Goal: Task Accomplishment & Management: Manage account settings

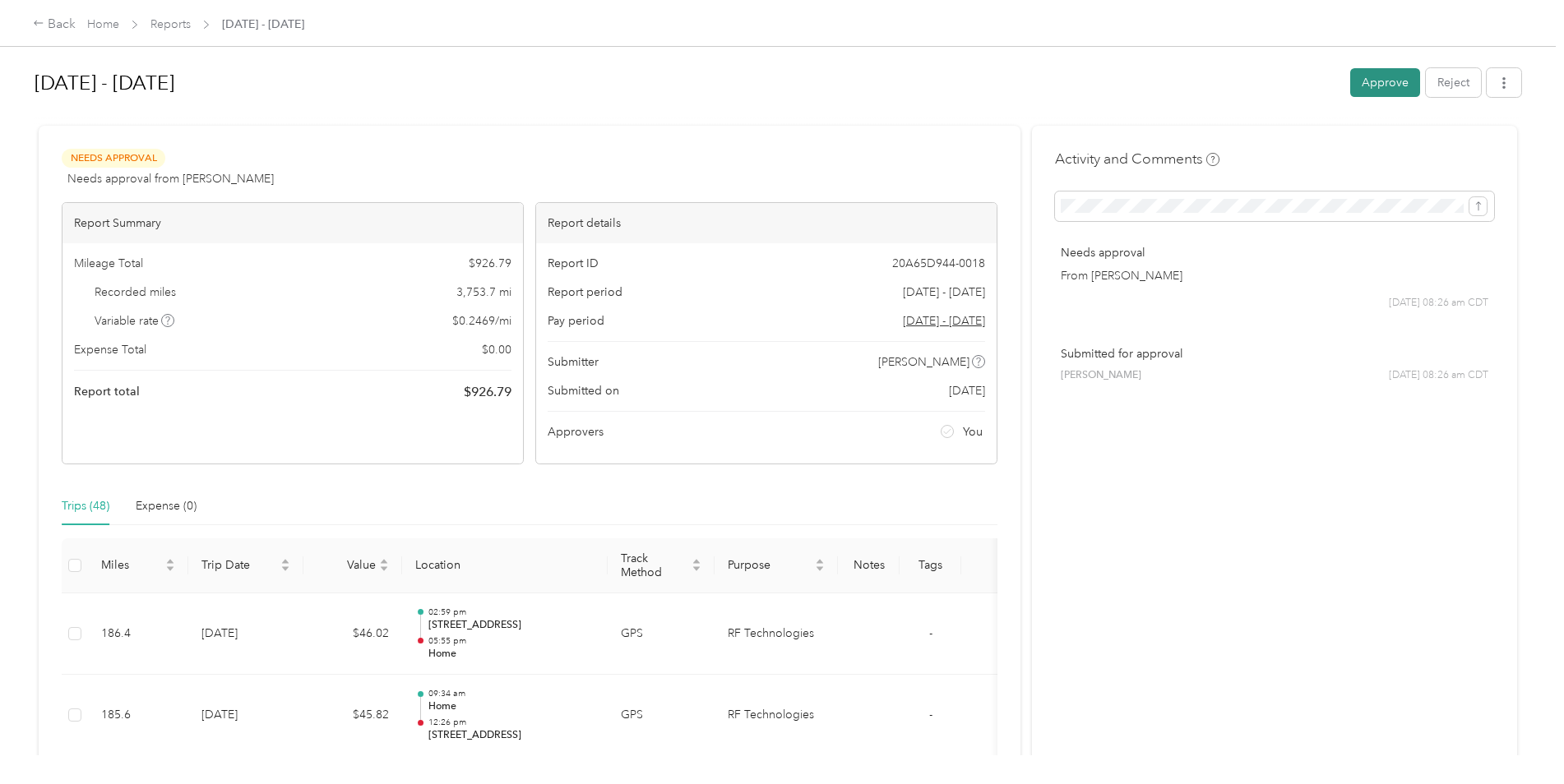
click at [1379, 76] on button "Approve" at bounding box center [1385, 82] width 70 height 29
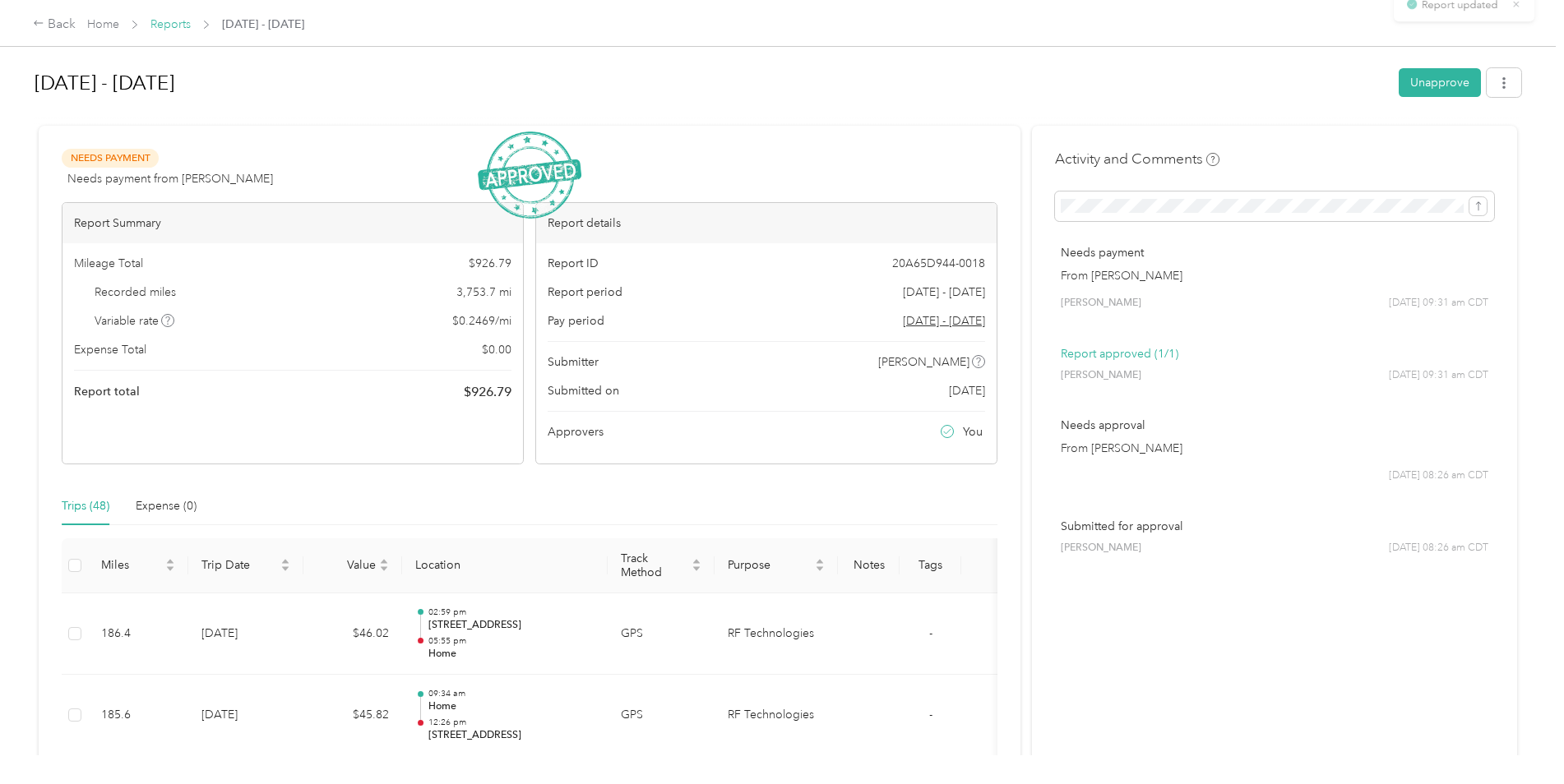
click at [174, 23] on link "Reports" at bounding box center [170, 24] width 40 height 14
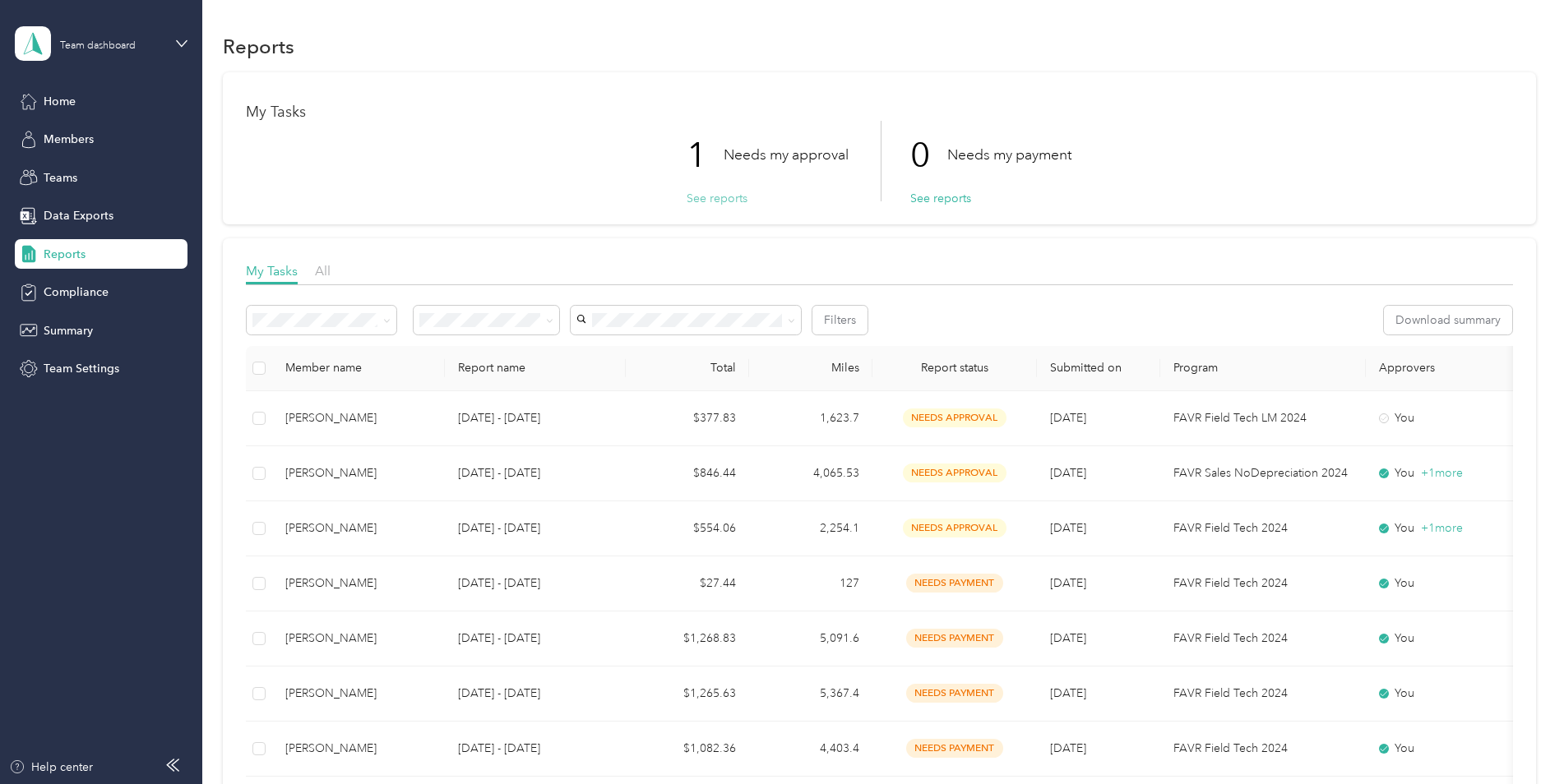
click at [722, 201] on button "See reports" at bounding box center [716, 198] width 61 height 17
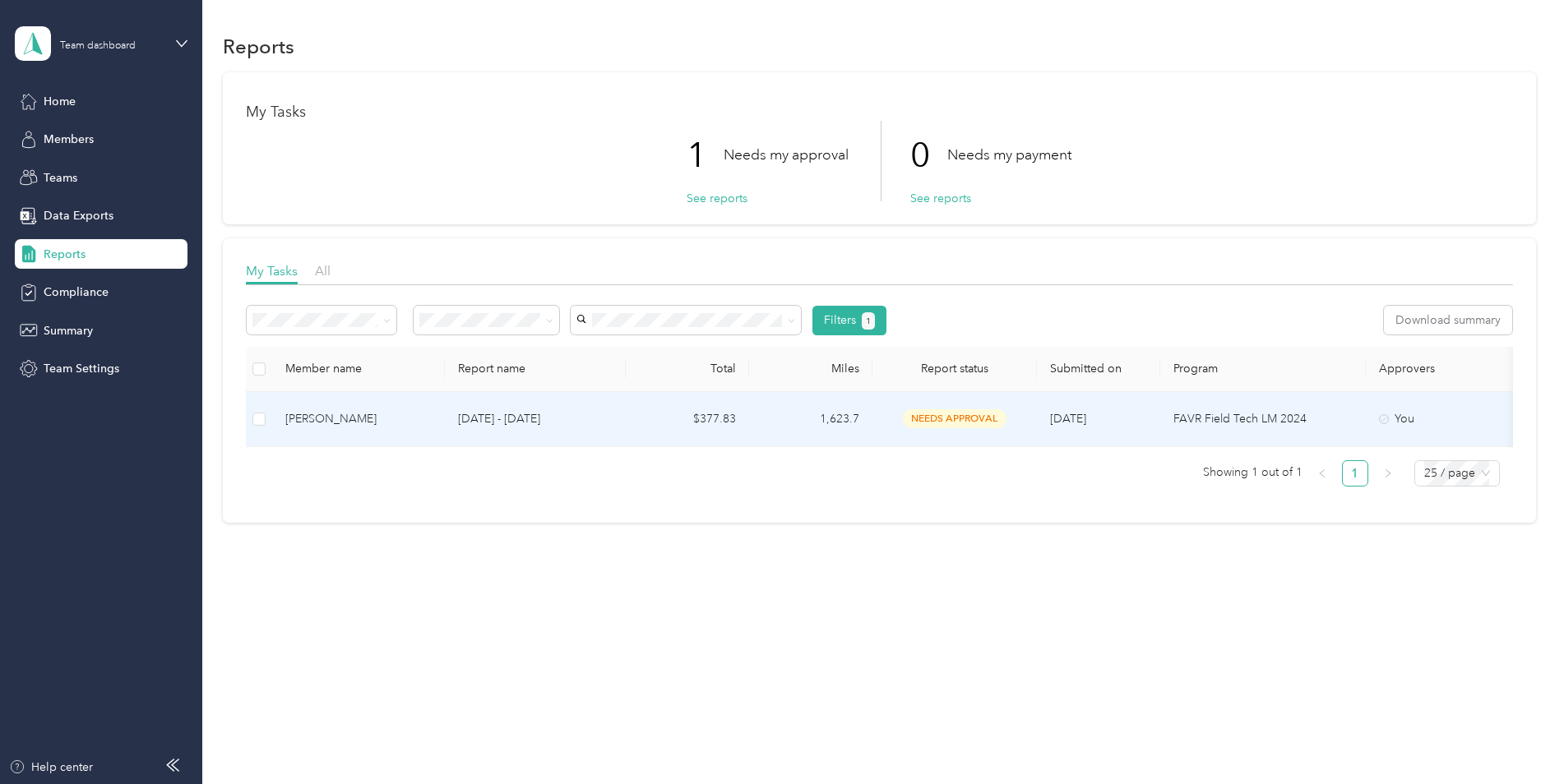
click at [317, 420] on div "[PERSON_NAME]" at bounding box center [358, 419] width 146 height 18
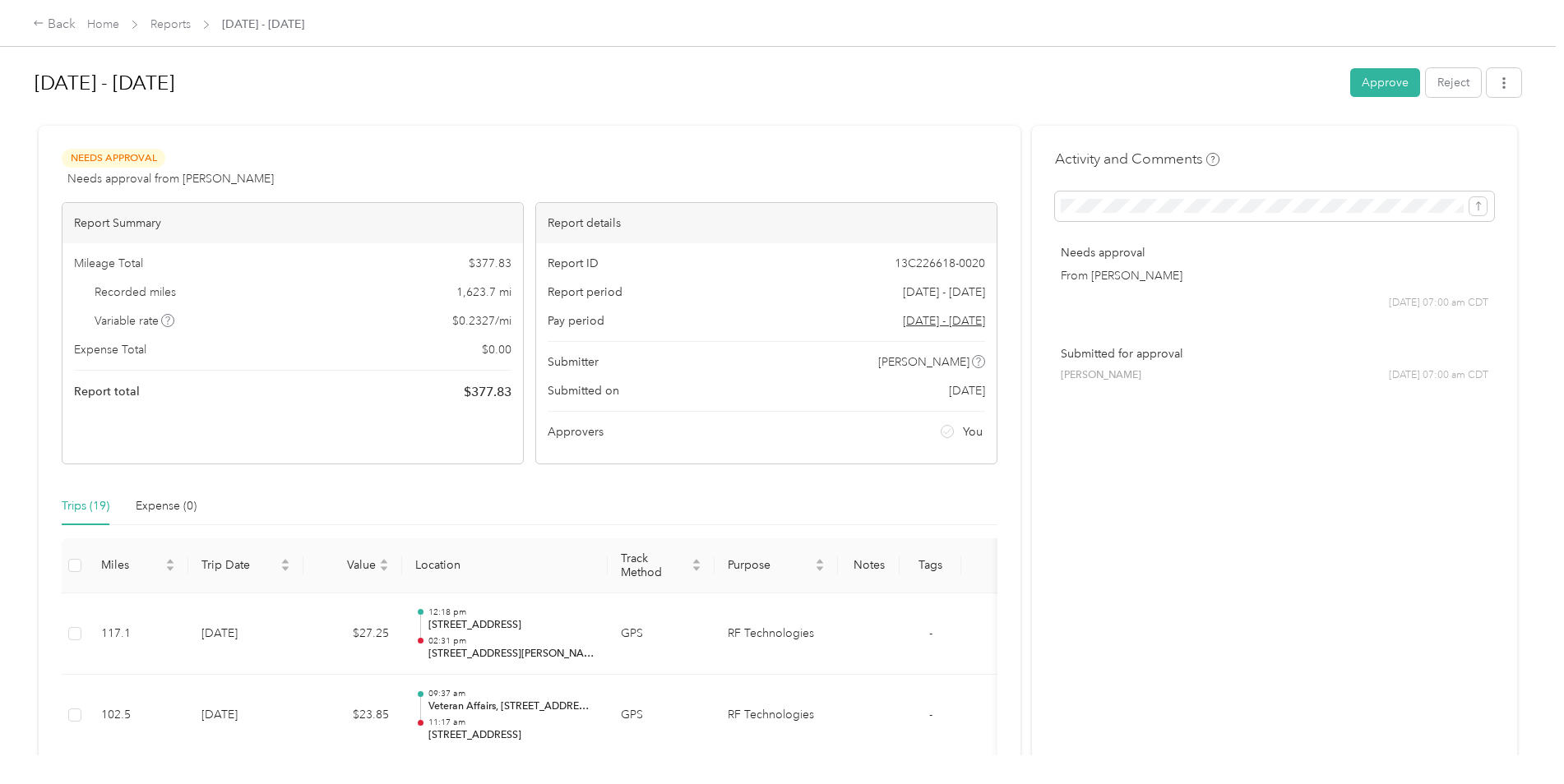
click at [1381, 79] on button "Approve" at bounding box center [1385, 82] width 70 height 29
